Goal: Information Seeking & Learning: Understand process/instructions

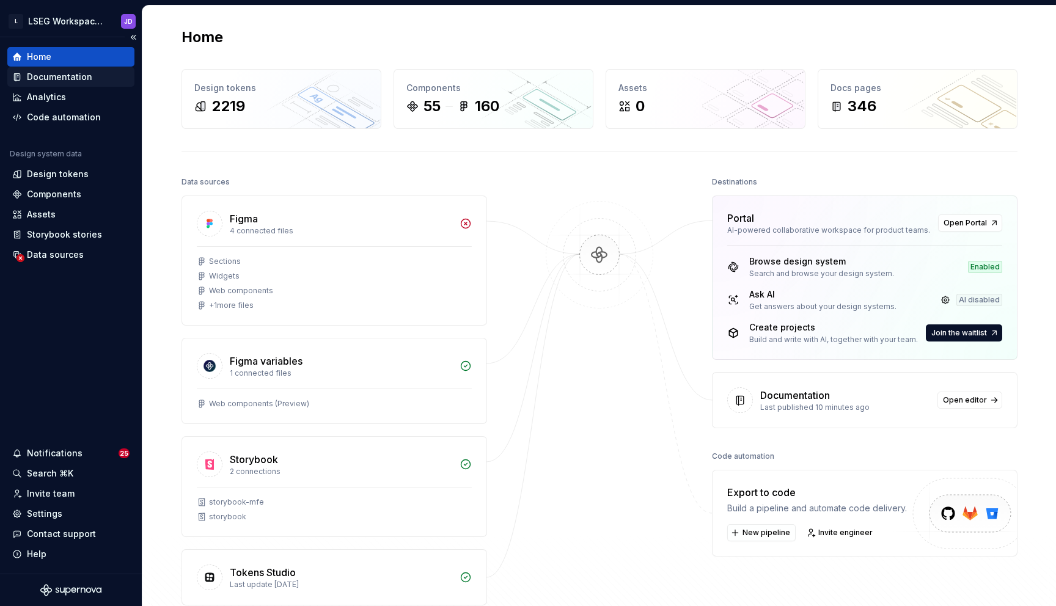
click at [70, 73] on div "Documentation" at bounding box center [59, 77] width 65 height 12
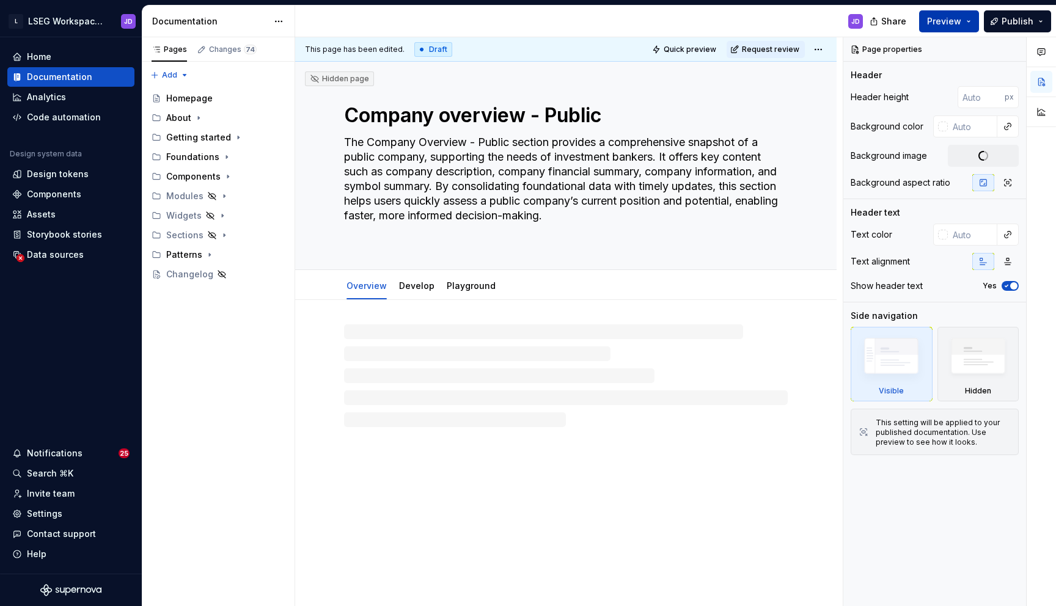
click at [967, 20] on button "Preview" at bounding box center [949, 21] width 60 height 22
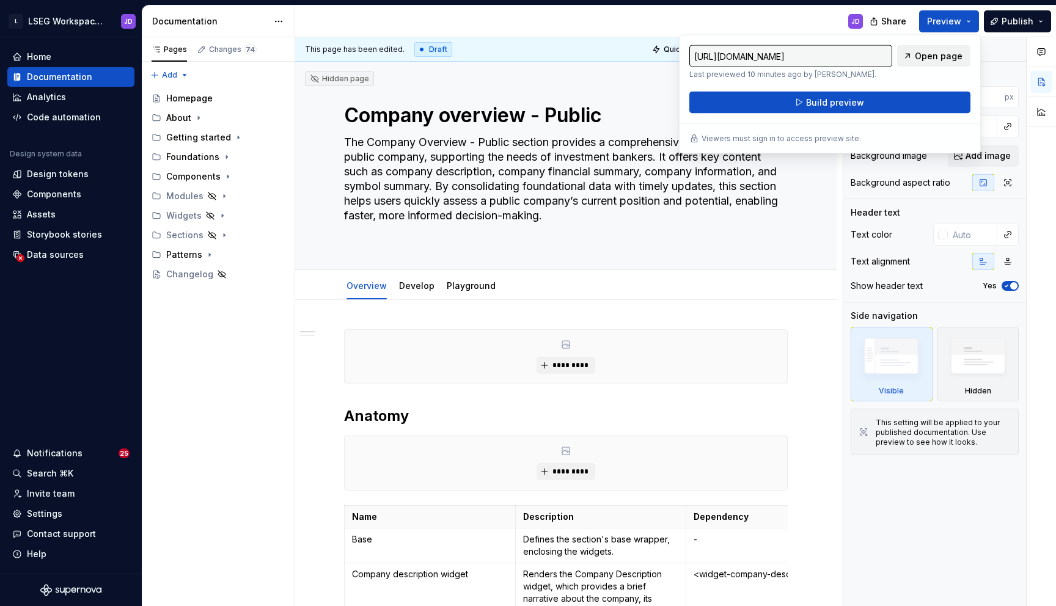
click at [928, 57] on span "Open page" at bounding box center [939, 56] width 48 height 12
type textarea "*"
